Goal: Task Accomplishment & Management: Manage account settings

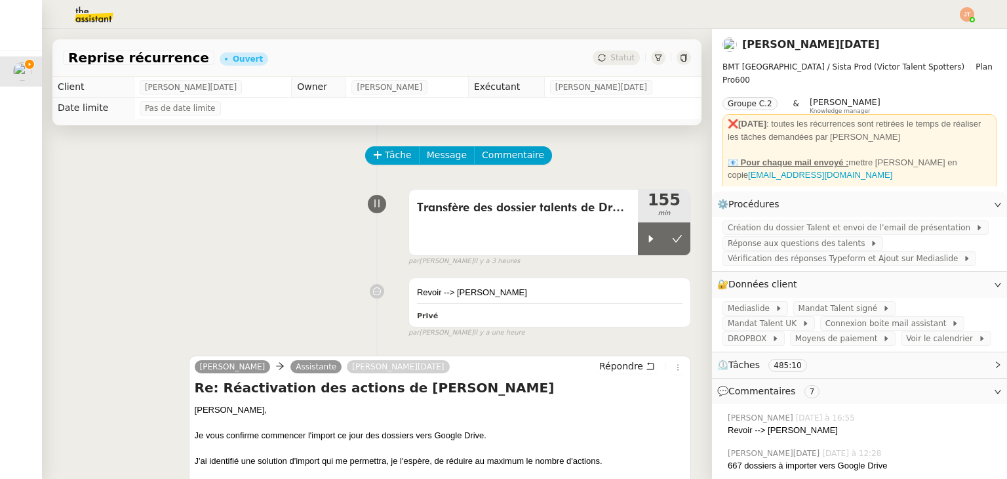
scroll to position [66, 0]
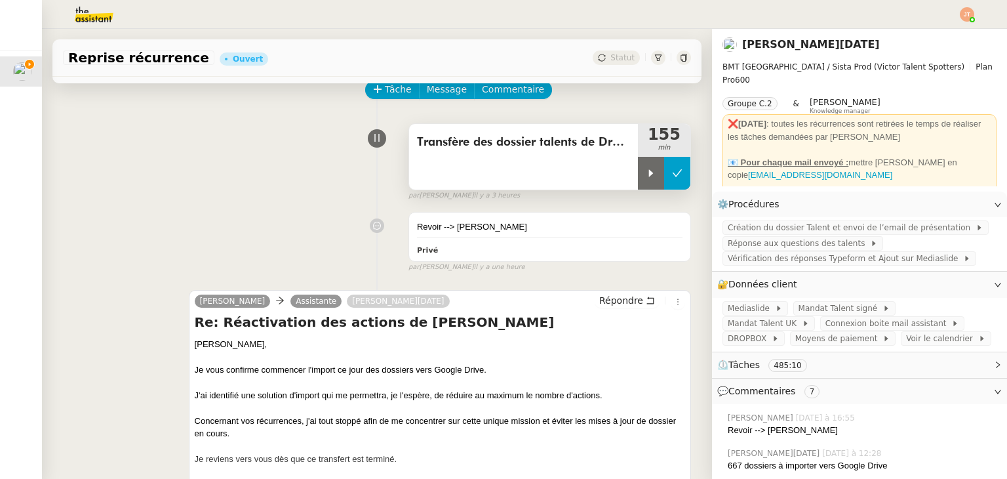
click at [673, 176] on icon at bounding box center [678, 172] width 10 height 7
click at [618, 176] on div "Transfère des dossier talents de Dropbox vers Google Drive" at bounding box center [523, 157] width 229 height 66
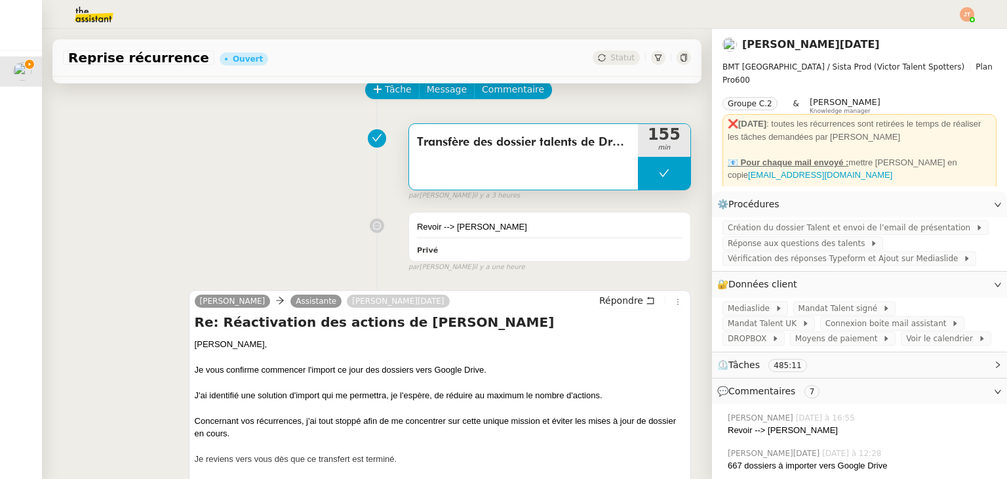
click at [659, 176] on icon at bounding box center [664, 173] width 10 height 10
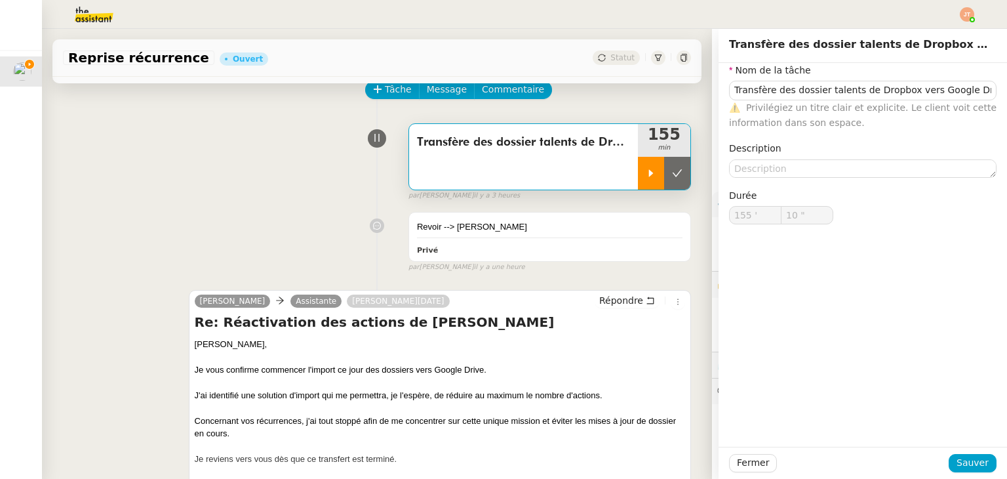
click at [649, 176] on icon at bounding box center [651, 172] width 5 height 7
type input "Transfère des dossier talents de Dropbox vers Google Drive"
type input "155 '"
type input "10 ""
type input "Transfère des dossier talents de Dropbox vers Google Drive"
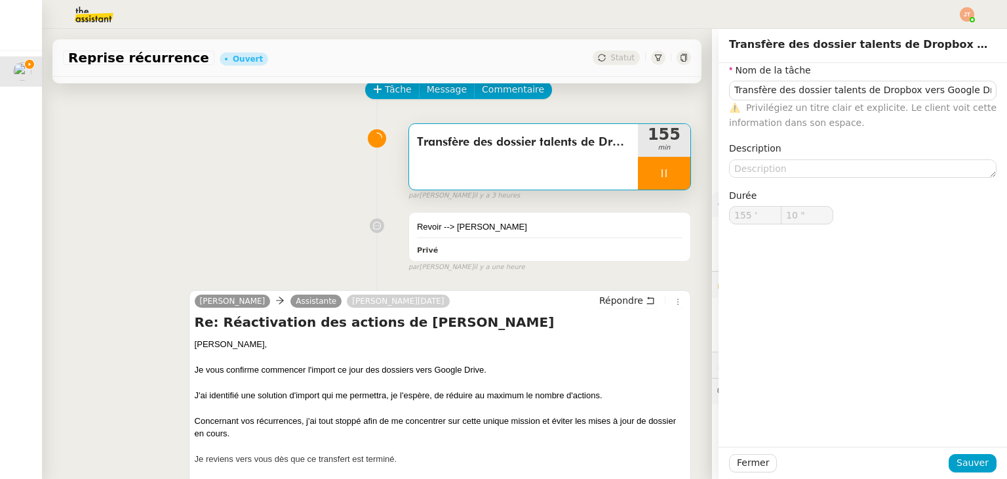
type input "155 '"
type input "10 ""
type input "Transfère des dossier talents de Dropbox vers Google Drive"
type input "155 '"
type input "10 ""
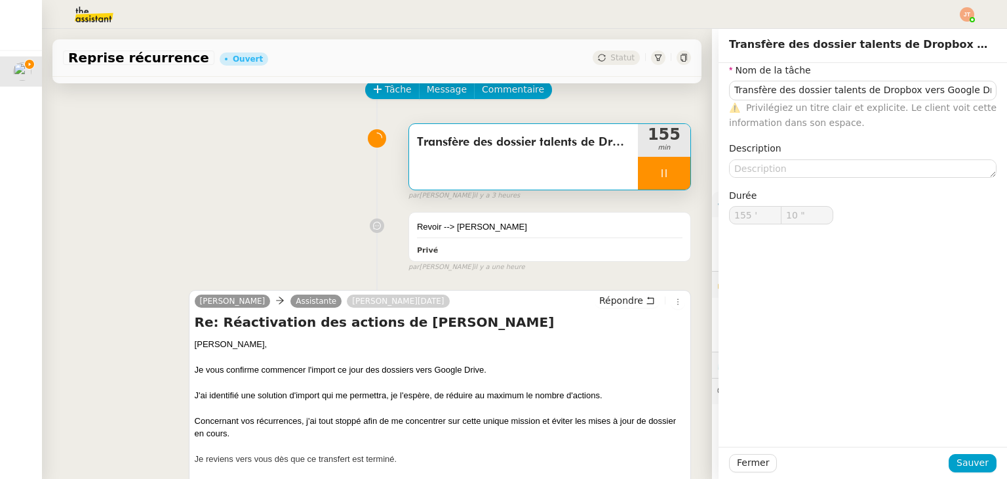
click at [303, 171] on div "Transfère des dossier talents de Dropbox vers Google Drive 155 min false par [P…" at bounding box center [377, 159] width 628 height 84
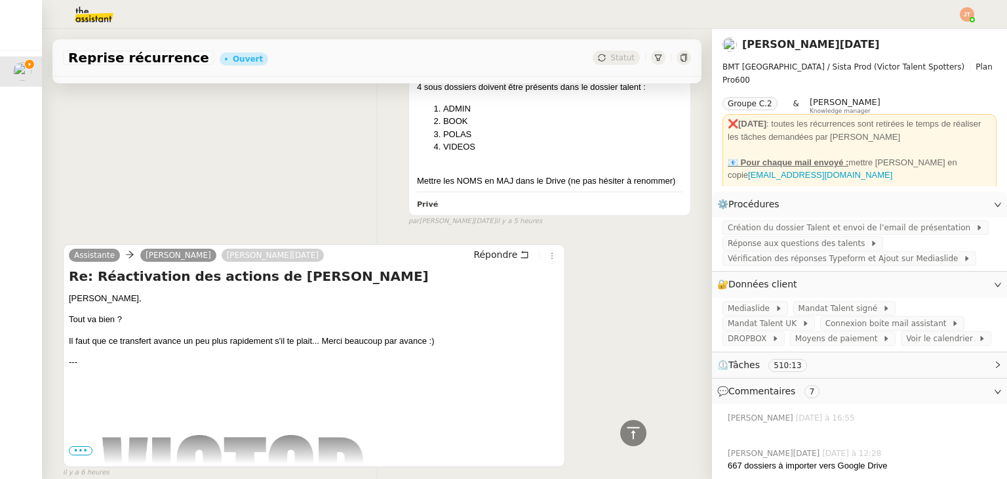
scroll to position [918, 0]
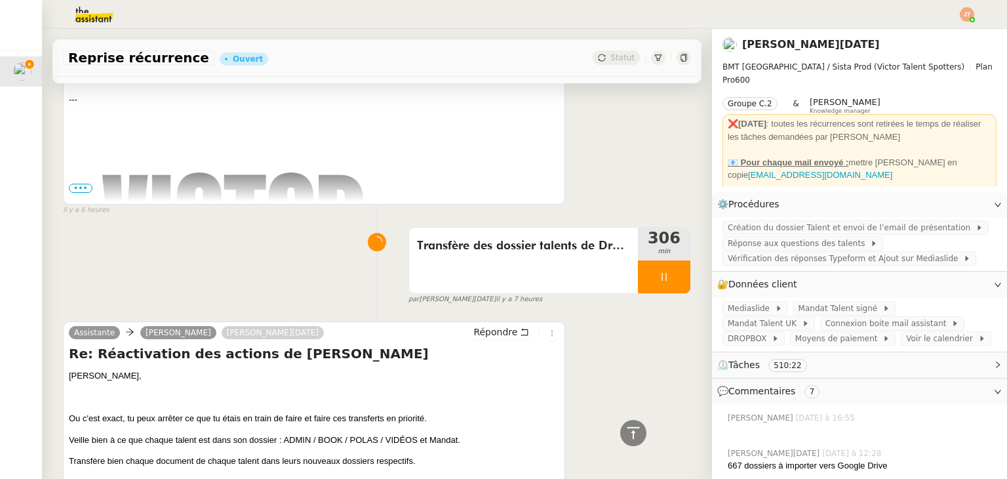
click at [496, 305] on span "il y a 7 heures" at bounding box center [519, 299] width 47 height 11
click at [659, 282] on icon at bounding box center [664, 276] width 10 height 10
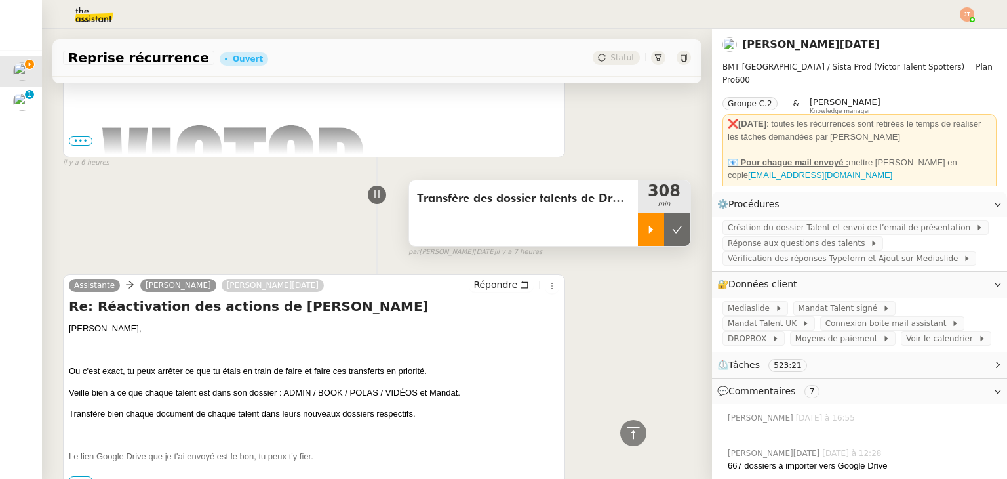
scroll to position [787, 0]
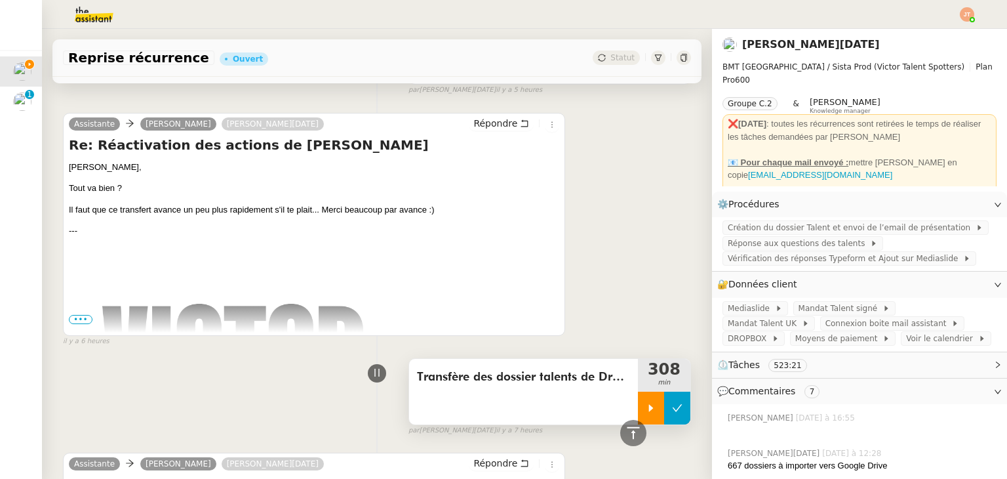
click at [664, 424] on button at bounding box center [677, 408] width 26 height 33
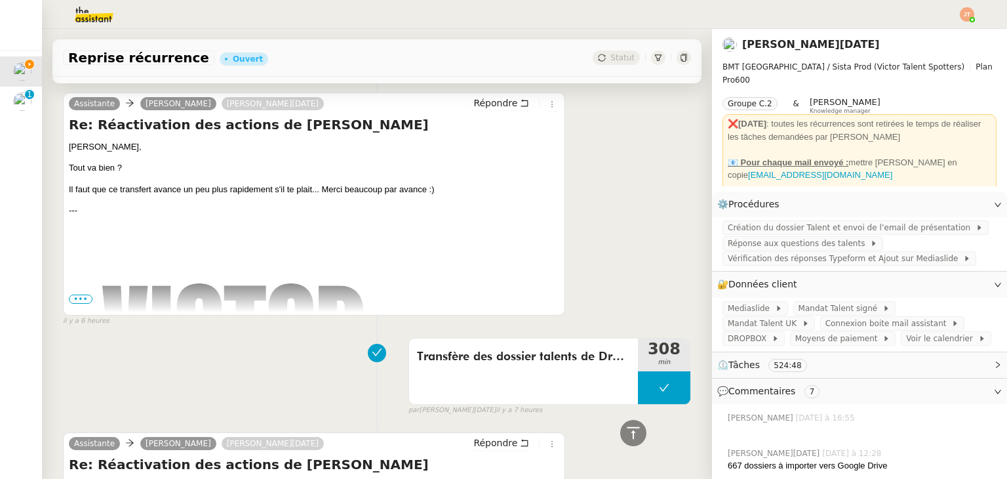
scroll to position [918, 0]
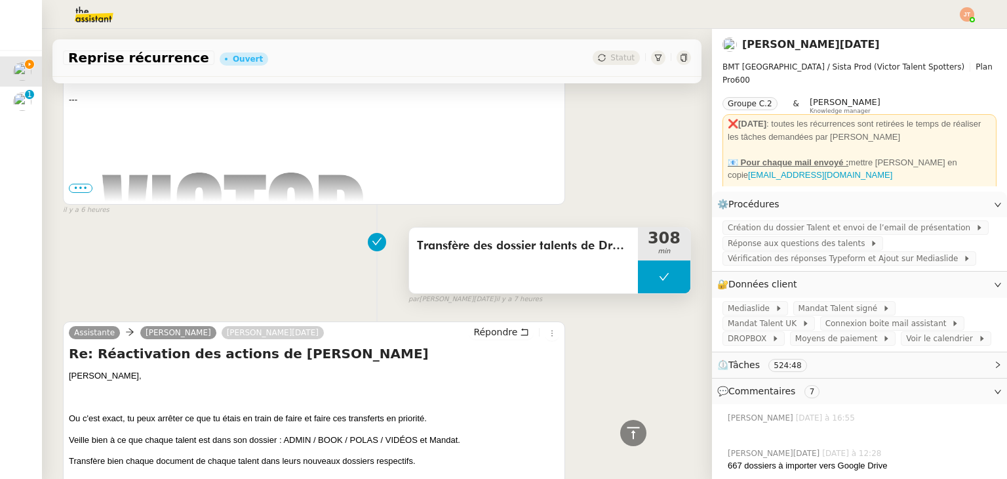
click at [638, 293] on button at bounding box center [664, 276] width 52 height 33
click at [638, 293] on div at bounding box center [638, 276] width 0 height 33
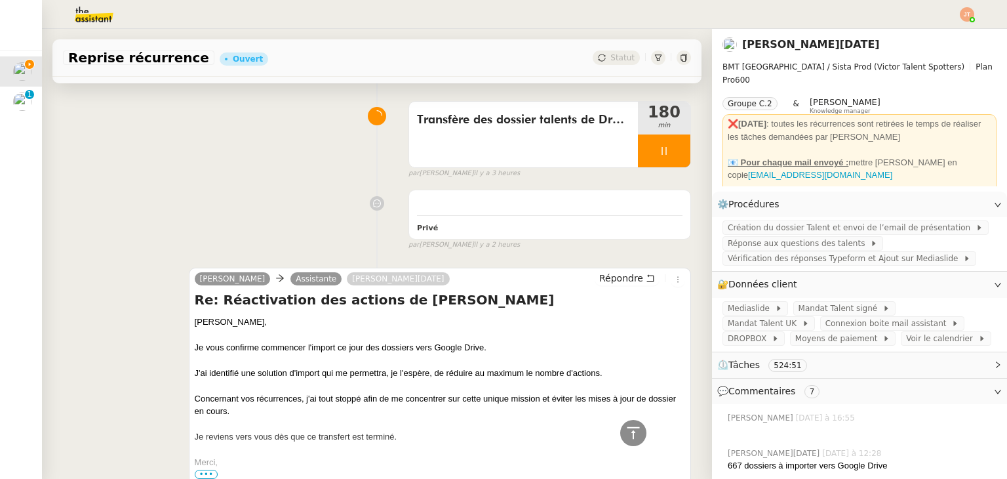
scroll to position [0, 0]
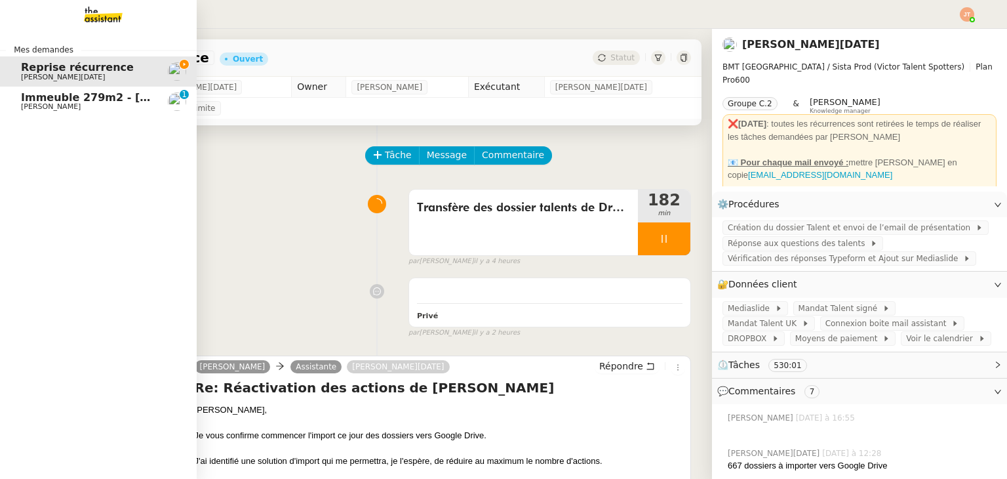
click at [53, 104] on span "[PERSON_NAME]" at bounding box center [51, 106] width 60 height 9
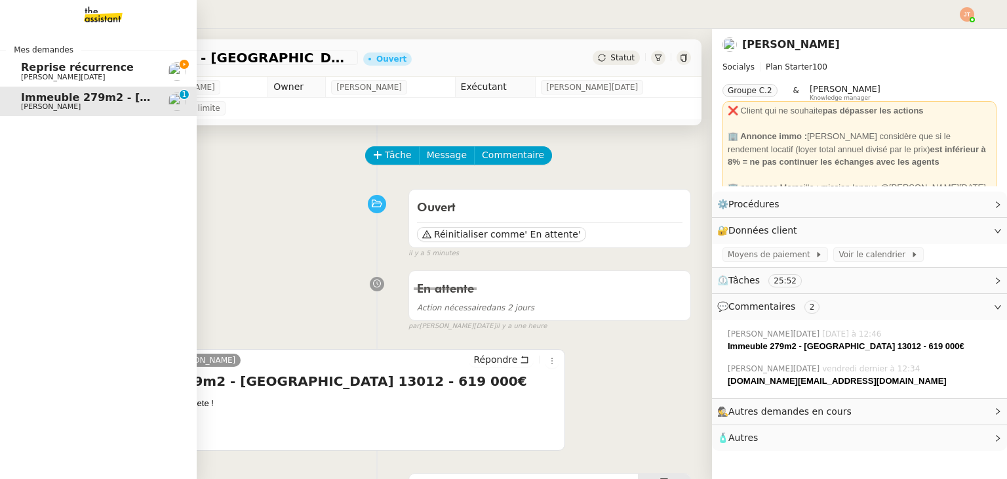
click at [28, 76] on span "[PERSON_NAME][DATE]" at bounding box center [63, 77] width 85 height 9
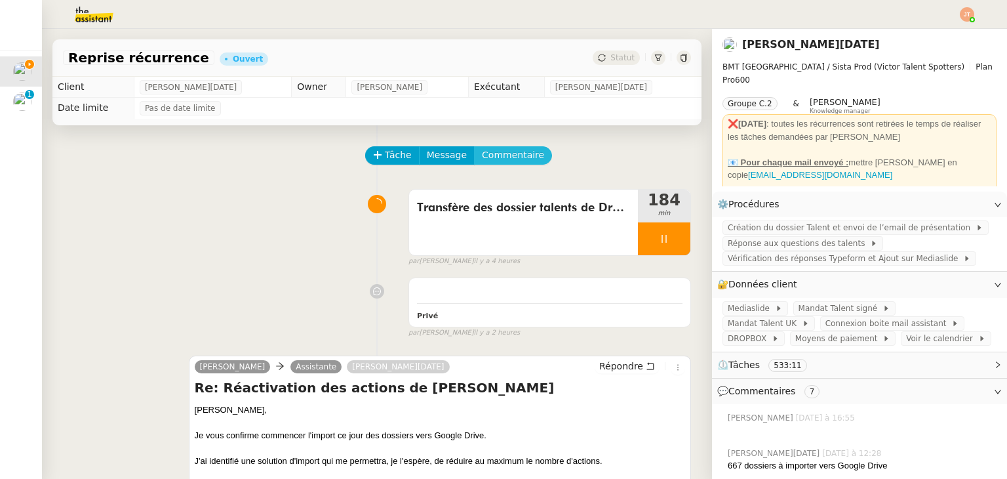
click at [482, 160] on span "Commentaire" at bounding box center [513, 155] width 62 height 15
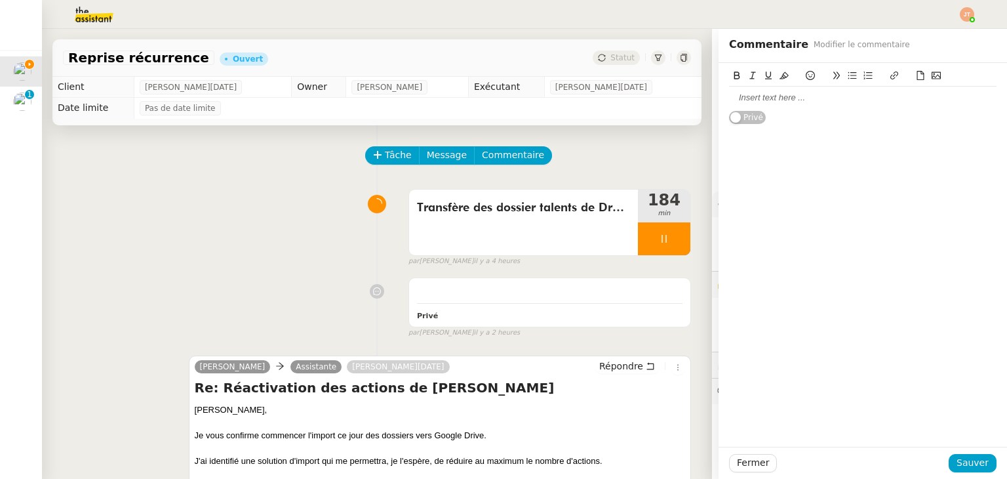
click at [782, 100] on div at bounding box center [863, 98] width 268 height 12
click at [957, 457] on span "Sauver" at bounding box center [973, 462] width 32 height 15
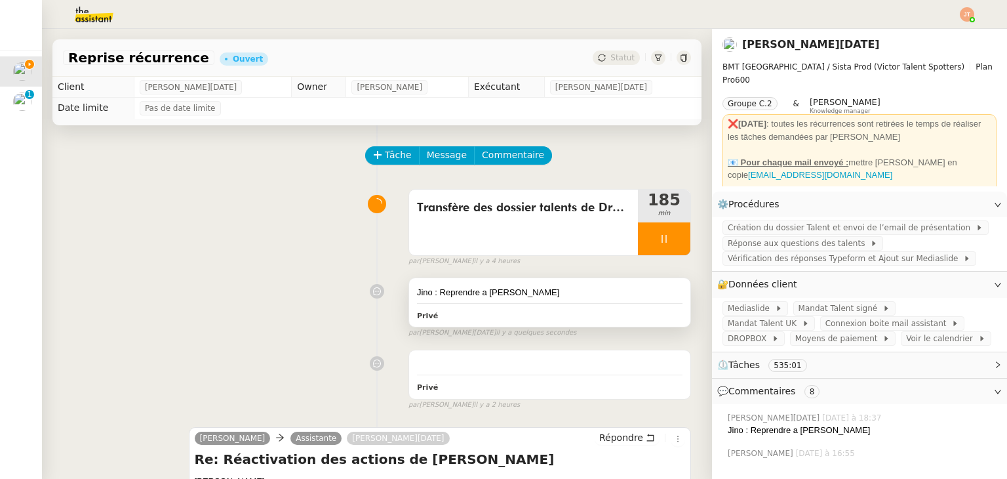
click at [463, 289] on div "Jino : Reprendre a [PERSON_NAME]" at bounding box center [550, 292] width 266 height 13
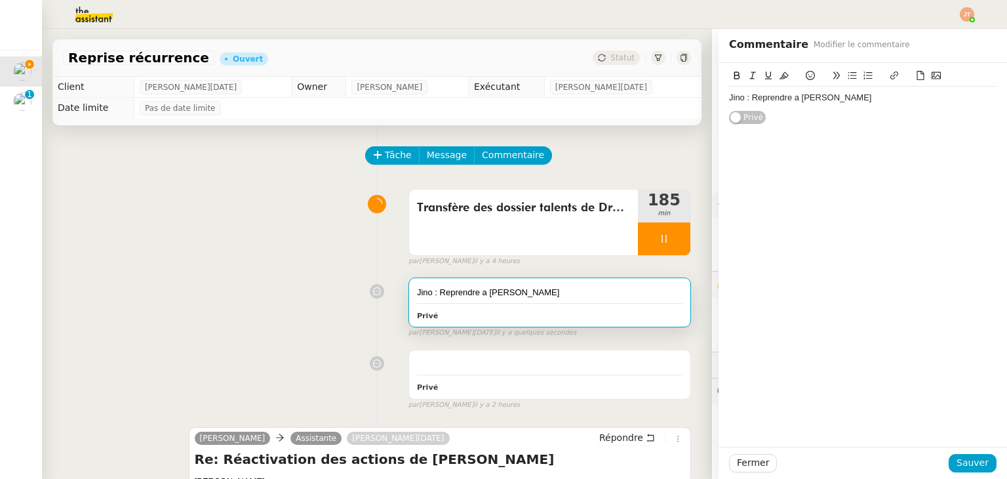
click at [863, 101] on div "Jino : Reprendre a [PERSON_NAME]" at bounding box center [863, 98] width 268 height 12
click at [862, 97] on div "Jino : Reprendre a [PERSON_NAME] (104 restants)" at bounding box center [863, 98] width 268 height 12
click at [957, 464] on span "Sauver" at bounding box center [973, 462] width 32 height 15
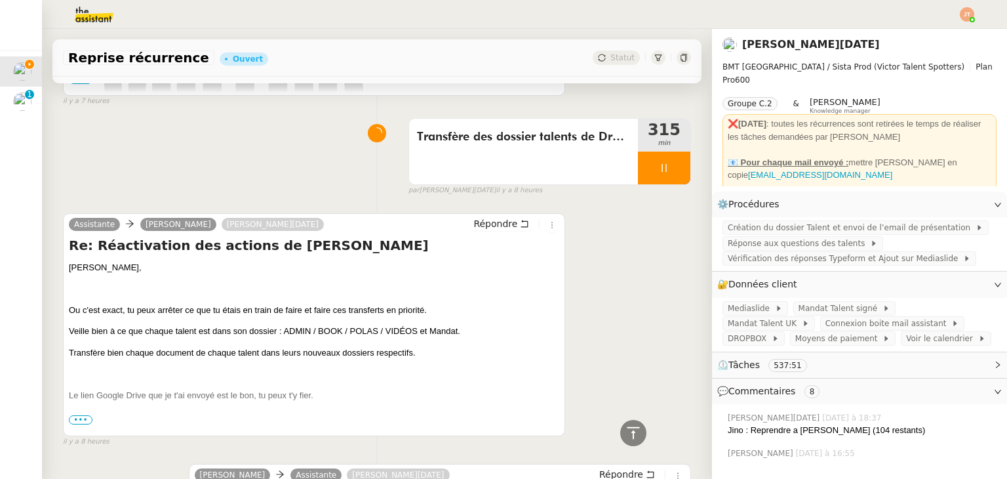
scroll to position [1115, 0]
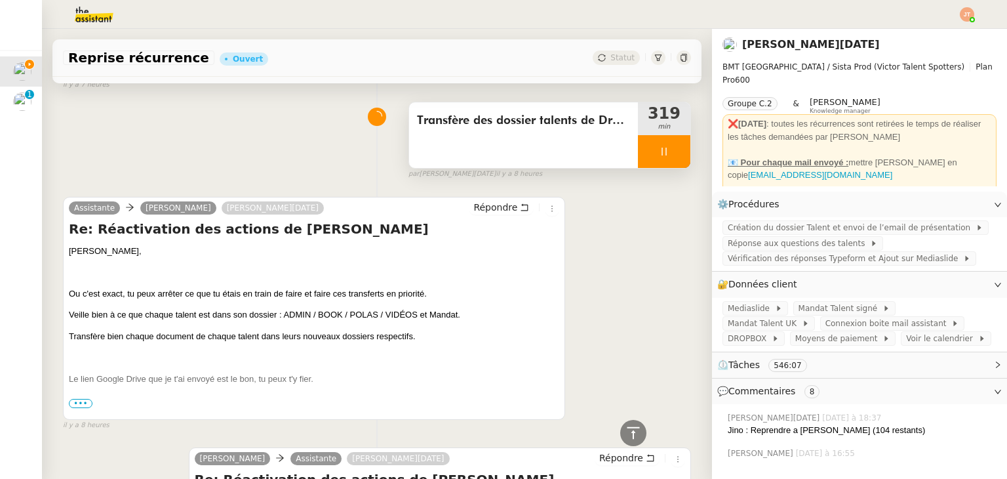
click at [659, 157] on icon at bounding box center [664, 151] width 10 height 10
click at [672, 157] on icon at bounding box center [677, 151] width 10 height 10
click at [965, 18] on img at bounding box center [967, 14] width 14 height 14
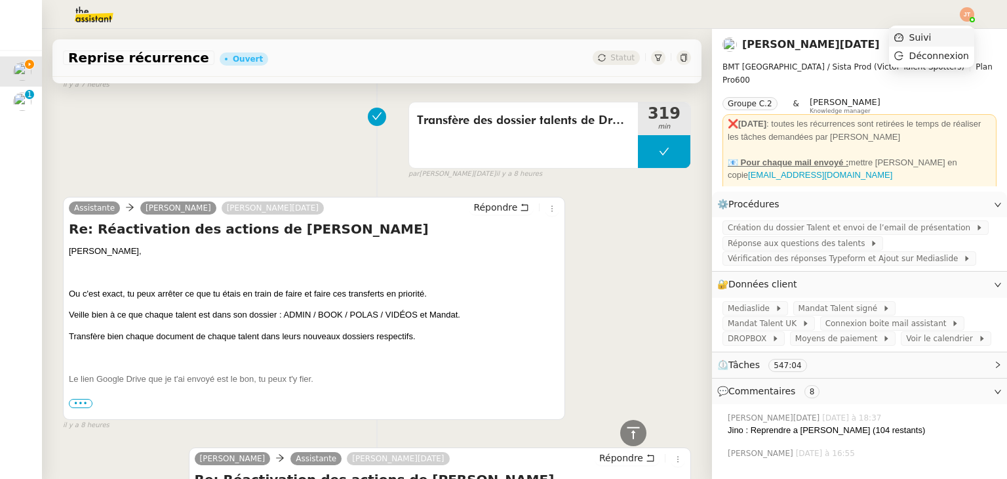
click at [927, 35] on span "Suivi" at bounding box center [921, 37] width 22 height 10
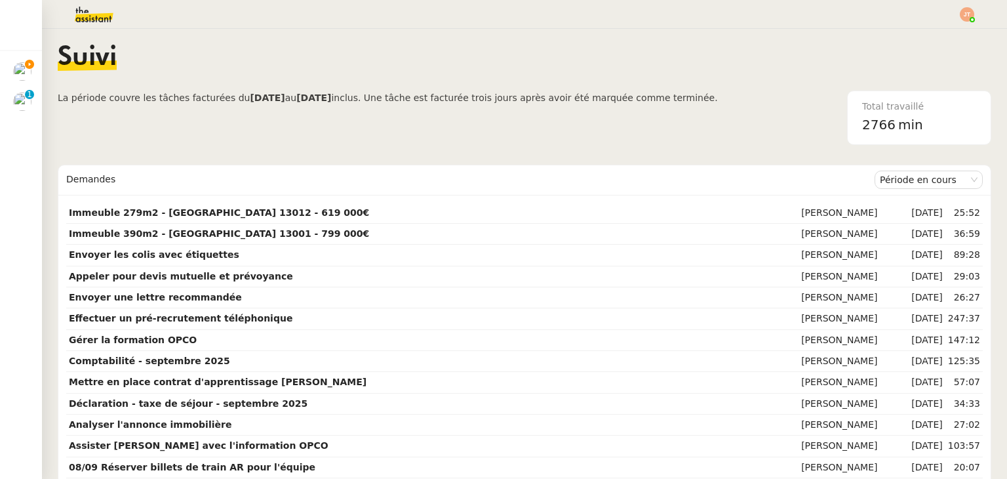
click at [349, 122] on span "La période couvre les tâches facturées du [DATE] au [DATE] inclus. Une tâche es…" at bounding box center [388, 117] width 660 height 54
